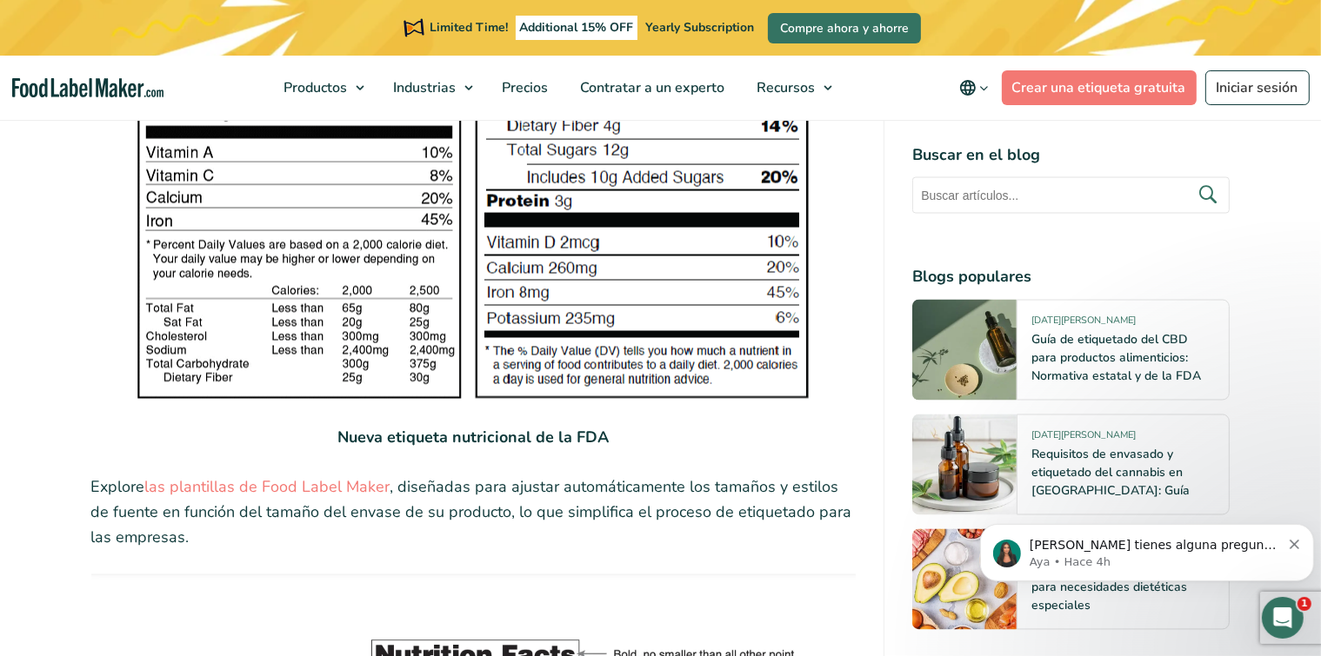
scroll to position [3638, 0]
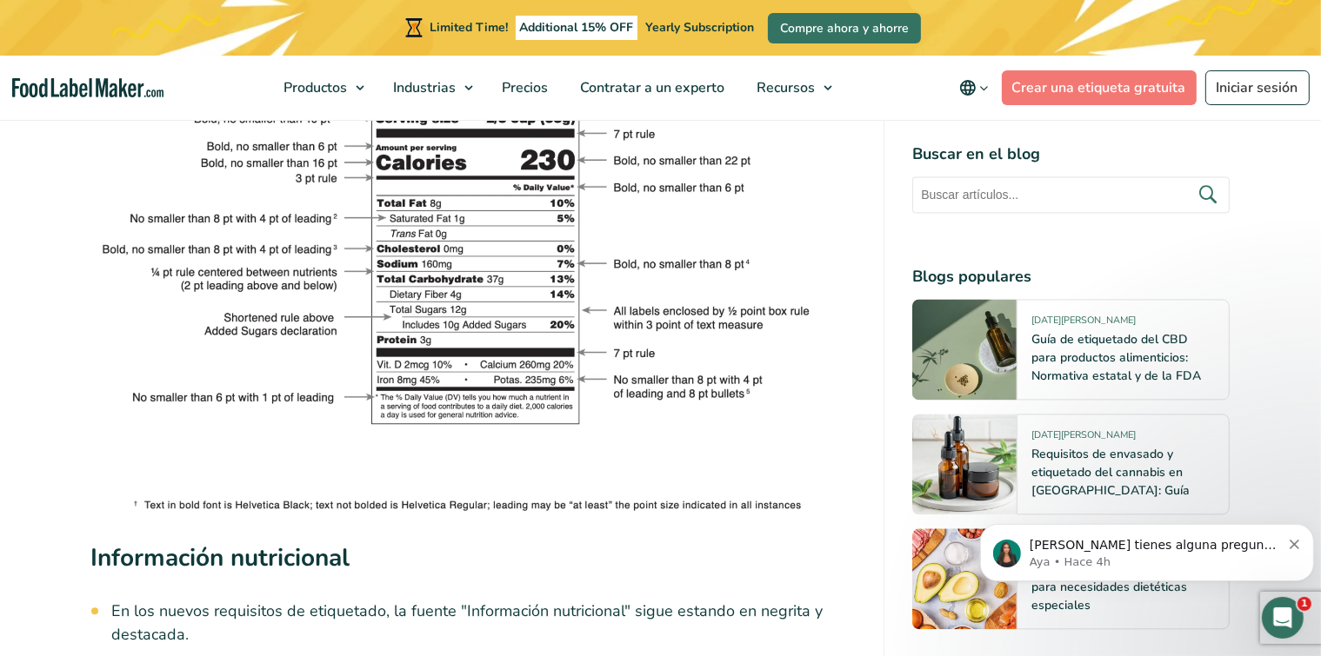
drag, startPoint x: 748, startPoint y: 454, endPoint x: 314, endPoint y: 458, distance: 433.9
click at [314, 458] on img at bounding box center [473, 258] width 765 height 516
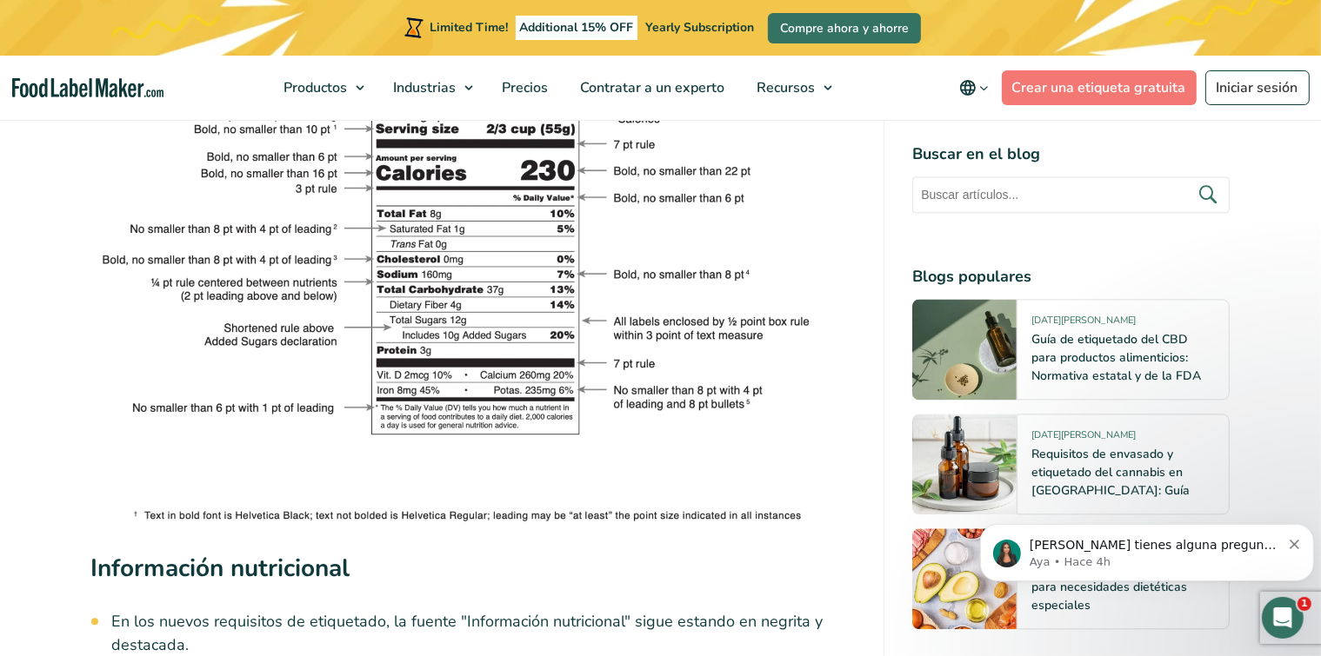
scroll to position [3093, 0]
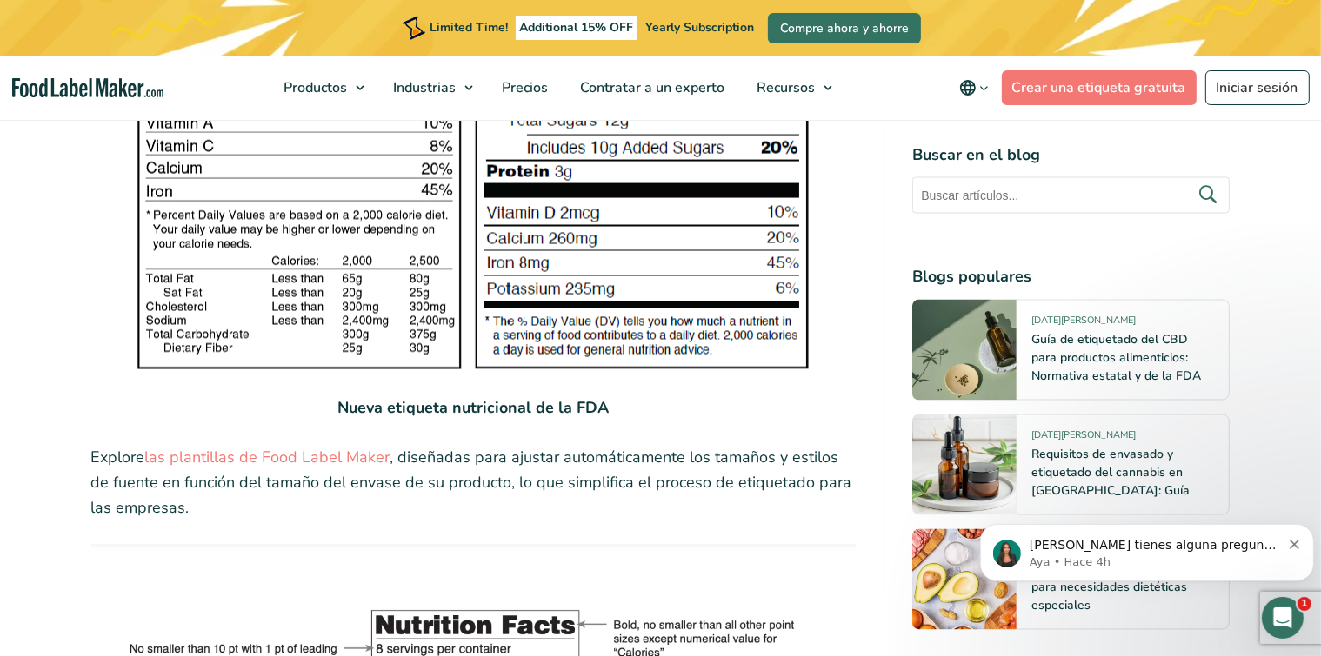
click at [245, 463] on link "las plantillas de Food Label Maker" at bounding box center [267, 458] width 245 height 21
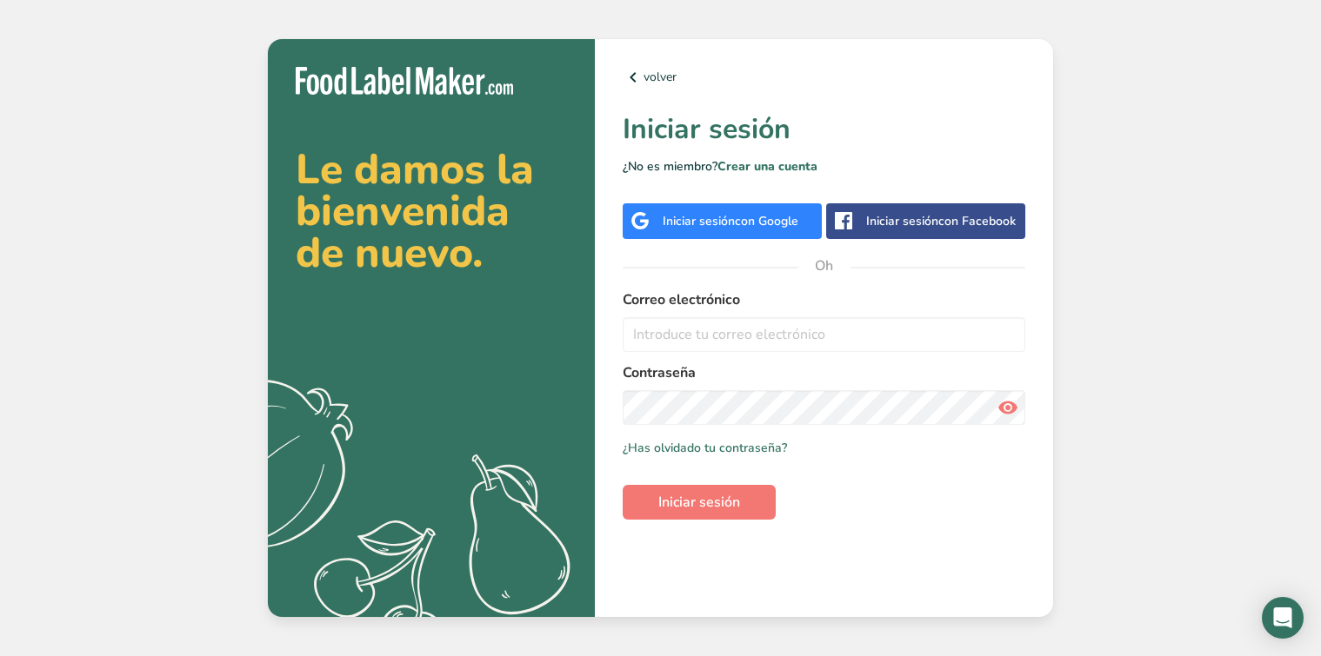
click at [690, 303] on font "Correo electrónico" at bounding box center [681, 299] width 117 height 19
click at [676, 343] on input "email" at bounding box center [824, 334] width 403 height 35
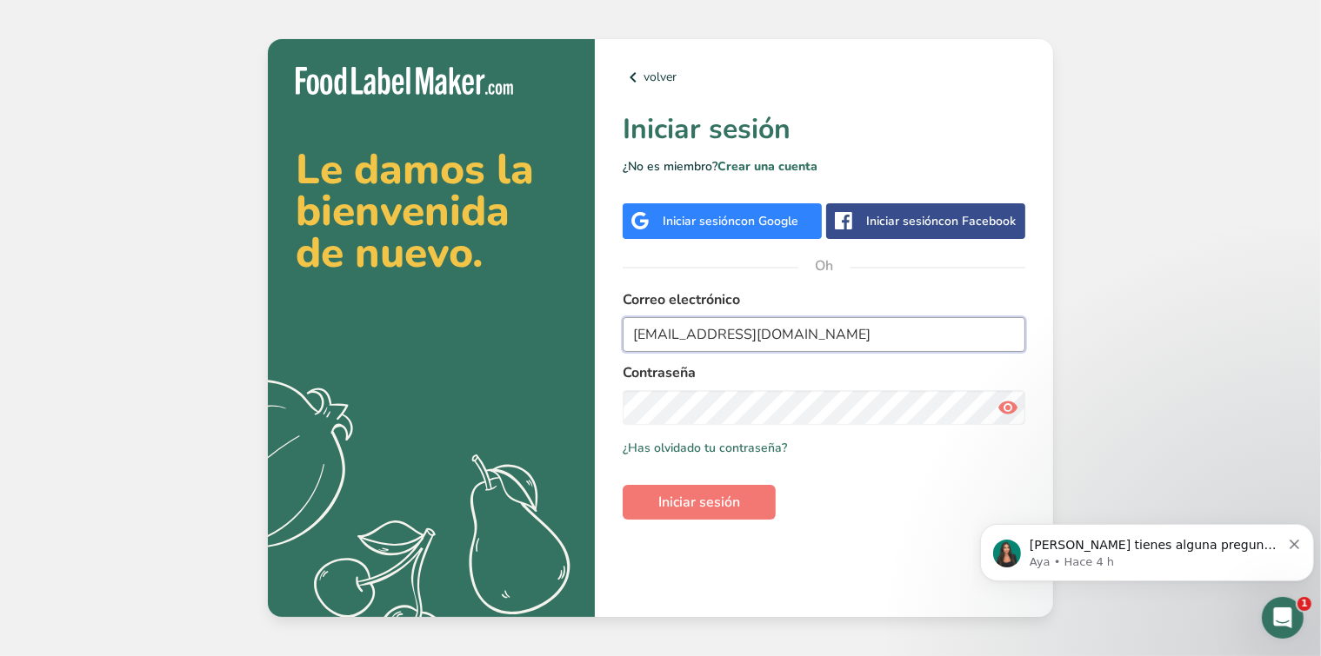
type input "kalvarezumanzor@gmail.com"
click at [1016, 415] on icon at bounding box center [1007, 407] width 21 height 31
click at [670, 503] on font "Iniciar sesión" at bounding box center [699, 502] width 82 height 19
click at [667, 502] on font "Iniciar sesión" at bounding box center [699, 502] width 82 height 19
click at [665, 489] on button "Iniciar sesión" at bounding box center [699, 502] width 153 height 35
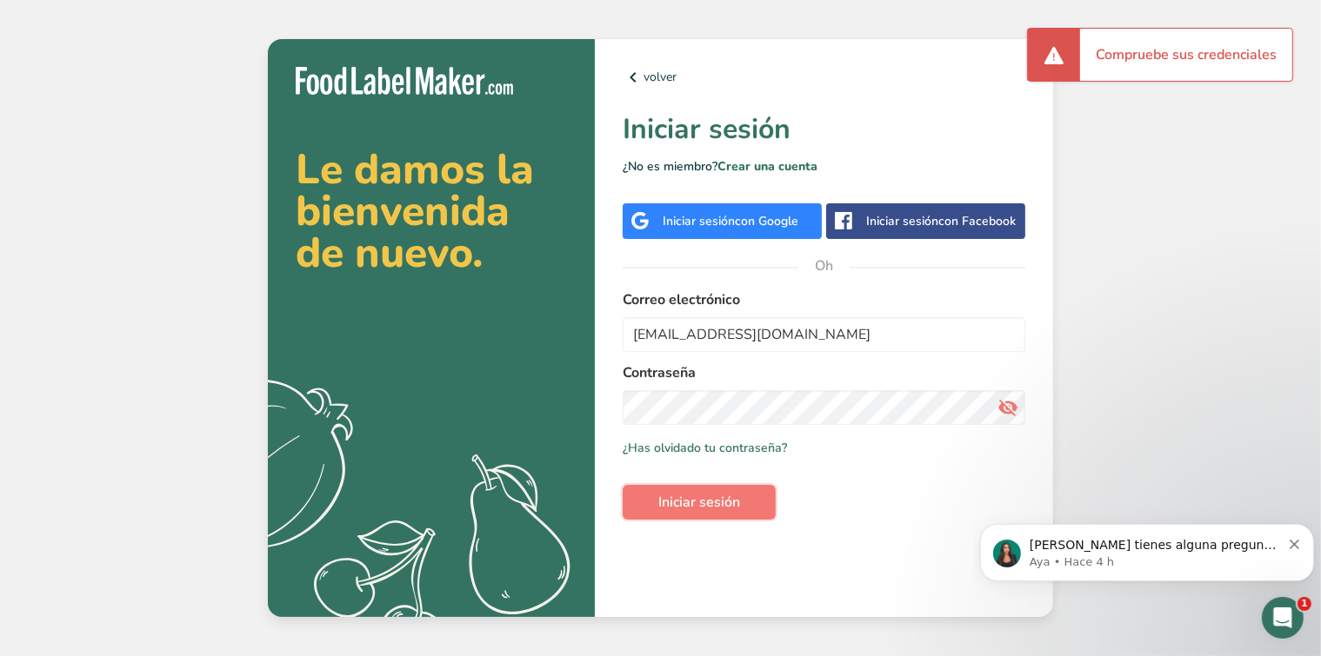
click at [666, 501] on font "Iniciar sesión" at bounding box center [699, 502] width 82 height 19
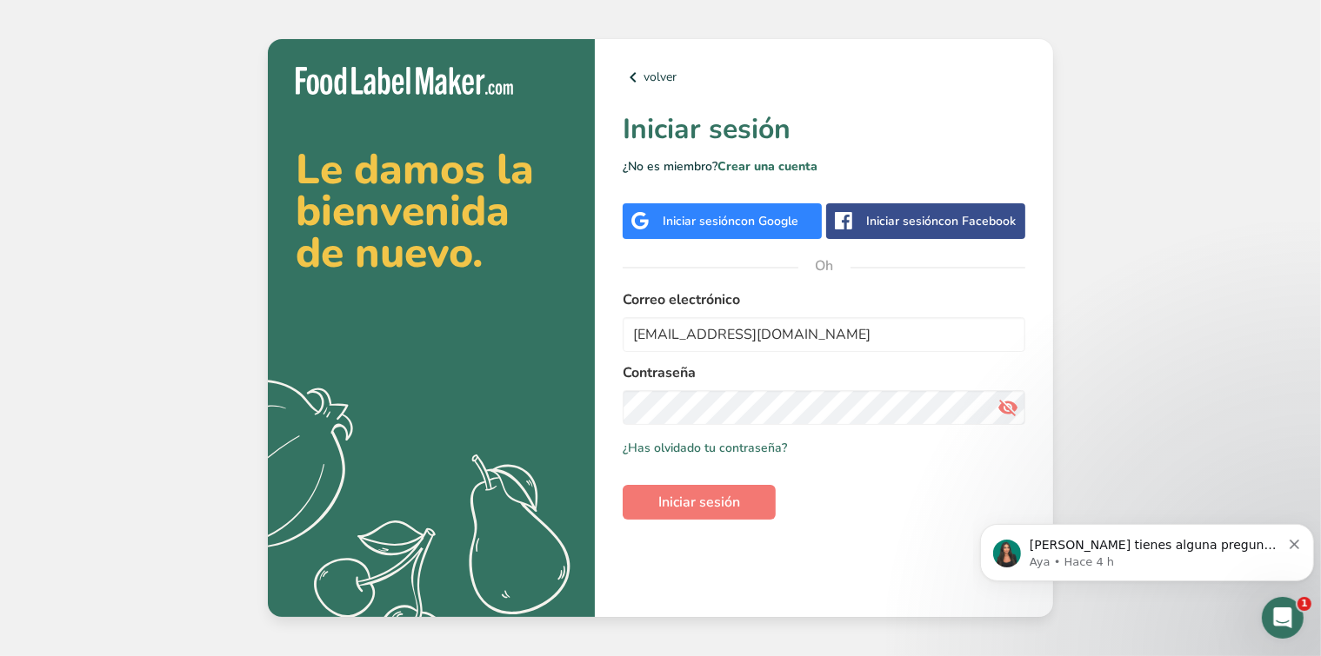
click at [716, 231] on div "Iniciar sesión con Google" at bounding box center [722, 221] width 199 height 36
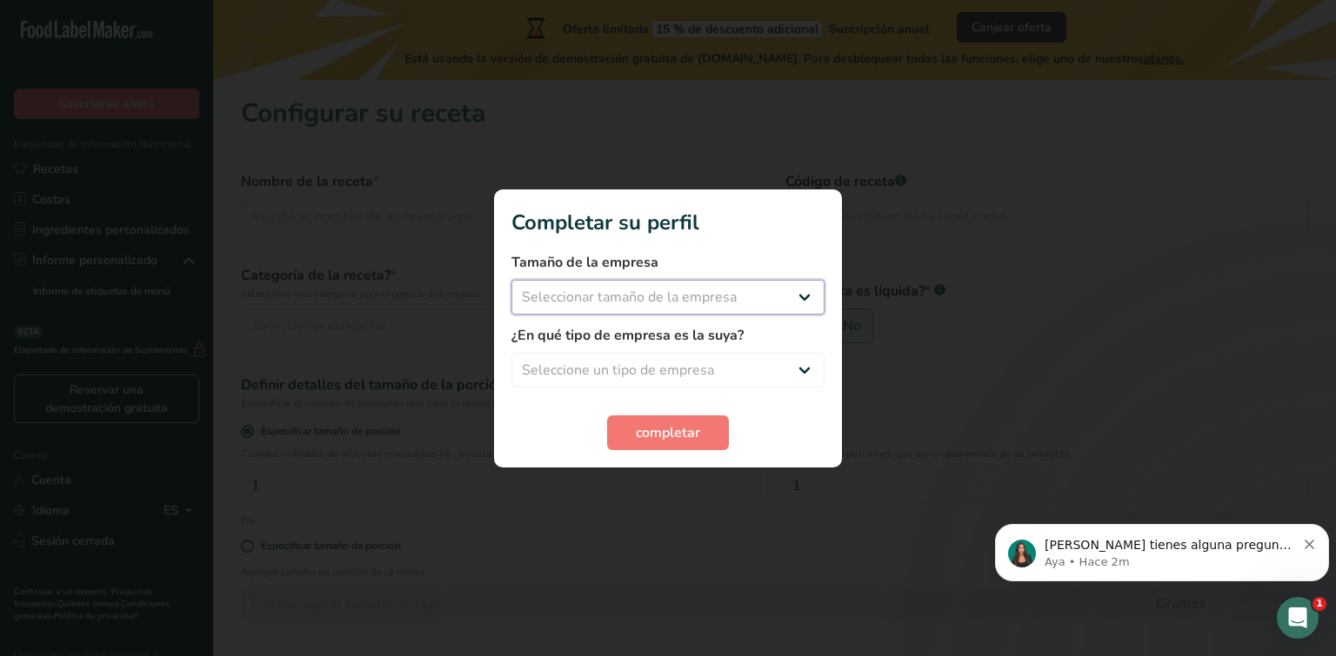
click at [799, 299] on select "Seleccionar tamaño de la empresa Menos de 10 empleados De 10 a 50 empleados De …" at bounding box center [667, 297] width 313 height 35
select select "1"
click at [511, 280] on select "Seleccionar tamaño de la empresa Menos de 10 empleados De 10 a 50 empleados De …" at bounding box center [667, 297] width 313 height 35
click at [810, 370] on select "Seleccione un tipo de empresa Fabricante de alimentos envasados Restaurante y c…" at bounding box center [667, 370] width 313 height 35
select select "8"
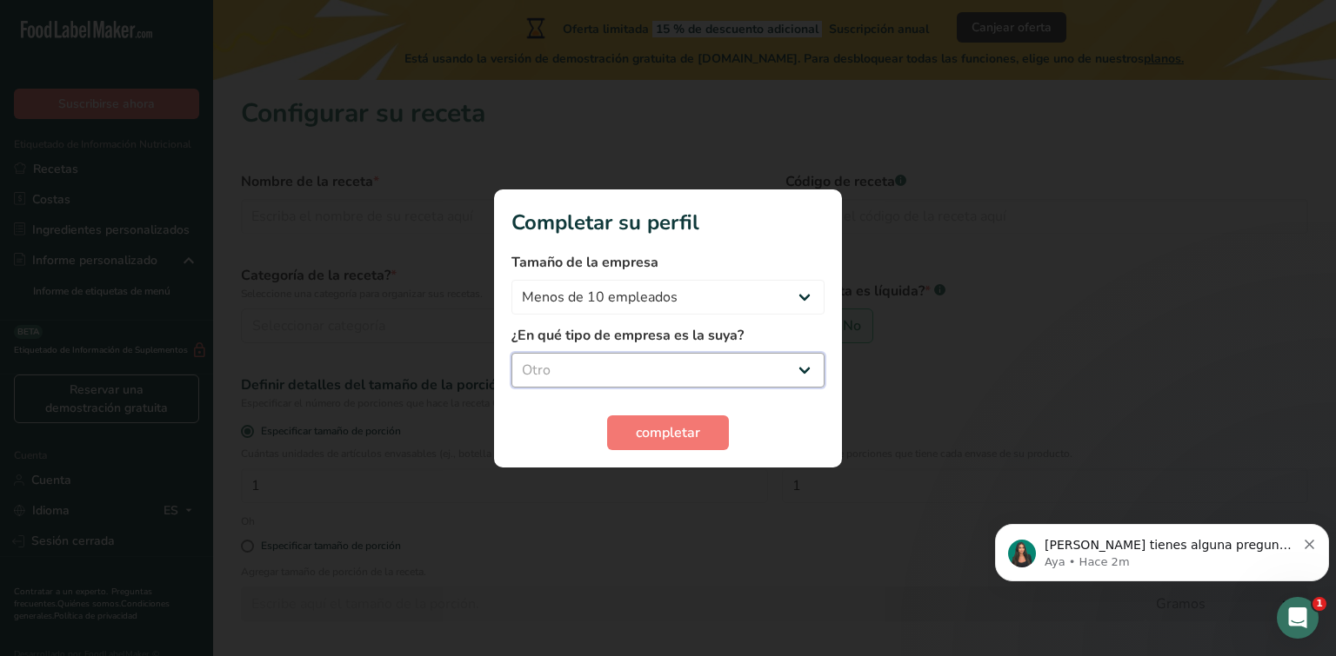
click at [511, 353] on select "Seleccione un tipo de empresa Fabricante de alimentos envasados Restaurante y c…" at bounding box center [667, 370] width 313 height 35
click at [652, 435] on font "completar" at bounding box center [668, 432] width 64 height 19
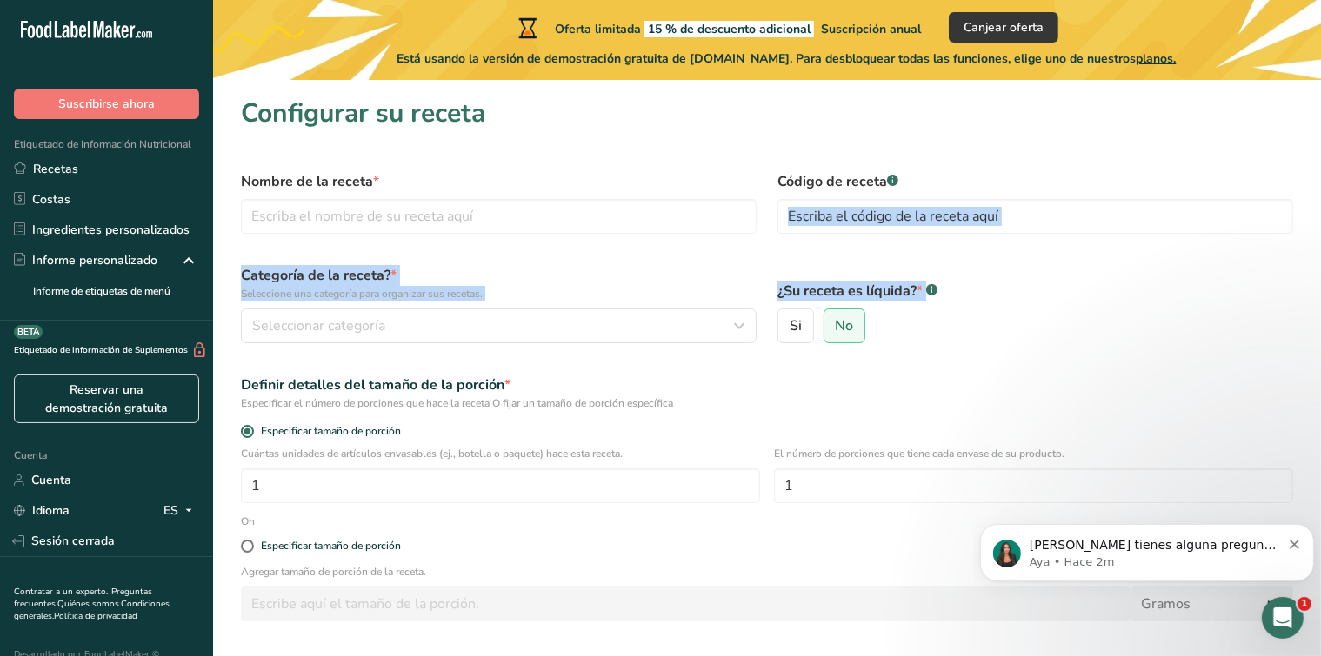
drag, startPoint x: 1315, startPoint y: 214, endPoint x: 1316, endPoint y: 330, distance: 115.6
click at [1316, 330] on section "Configurar su receta Nombre de la receta * Código de receta .a-a{fill:#347362;}…" at bounding box center [767, 408] width 1108 height 656
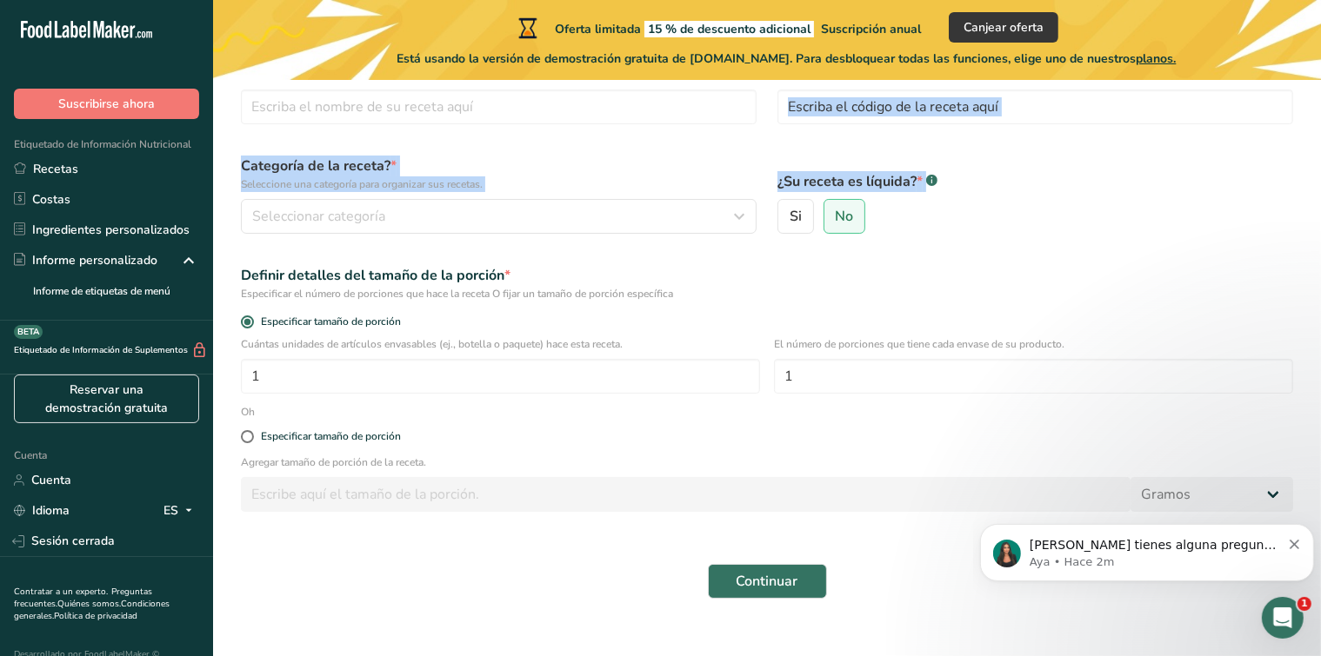
scroll to position [136, 0]
